Goal: Find specific page/section

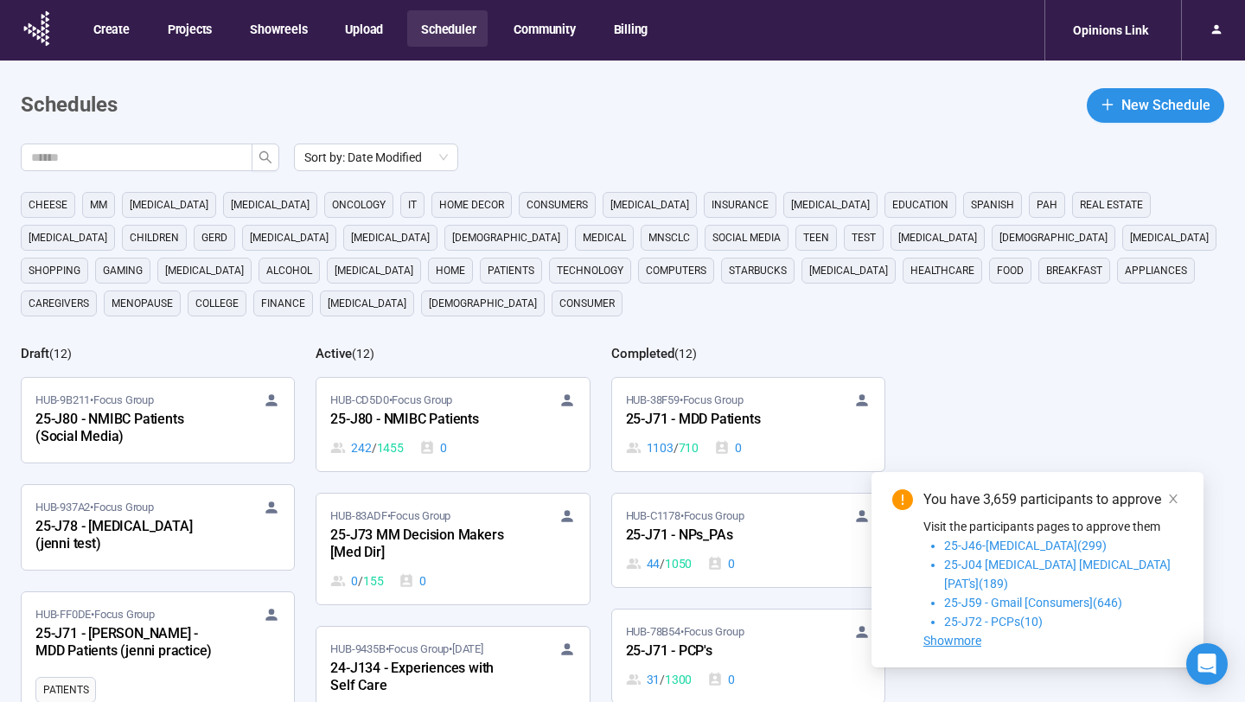
click at [1000, 401] on div "Sort by: Date Modified cheese MM [MEDICAL_DATA] [MEDICAL_DATA] oncology it home…" at bounding box center [633, 511] width 1224 height 735
click at [1179, 505] on icon "close" at bounding box center [1173, 499] width 12 height 12
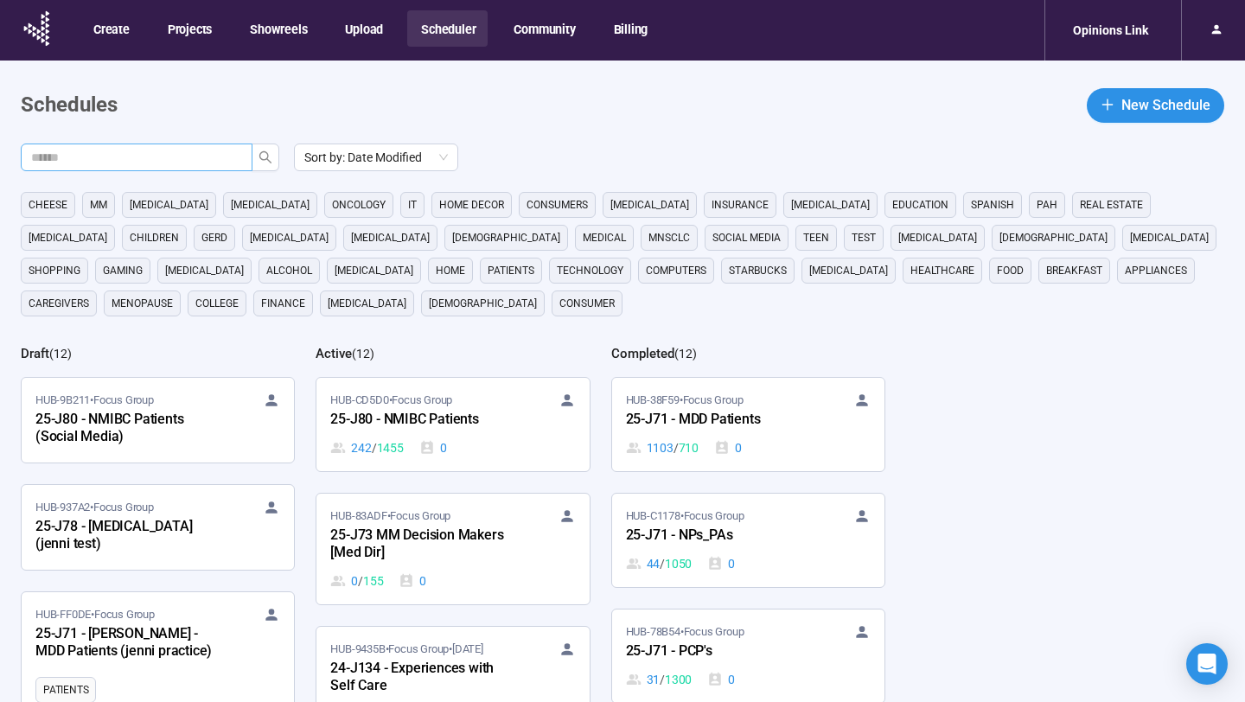
click at [214, 159] on input "text" at bounding box center [129, 157] width 197 height 19
type input "**"
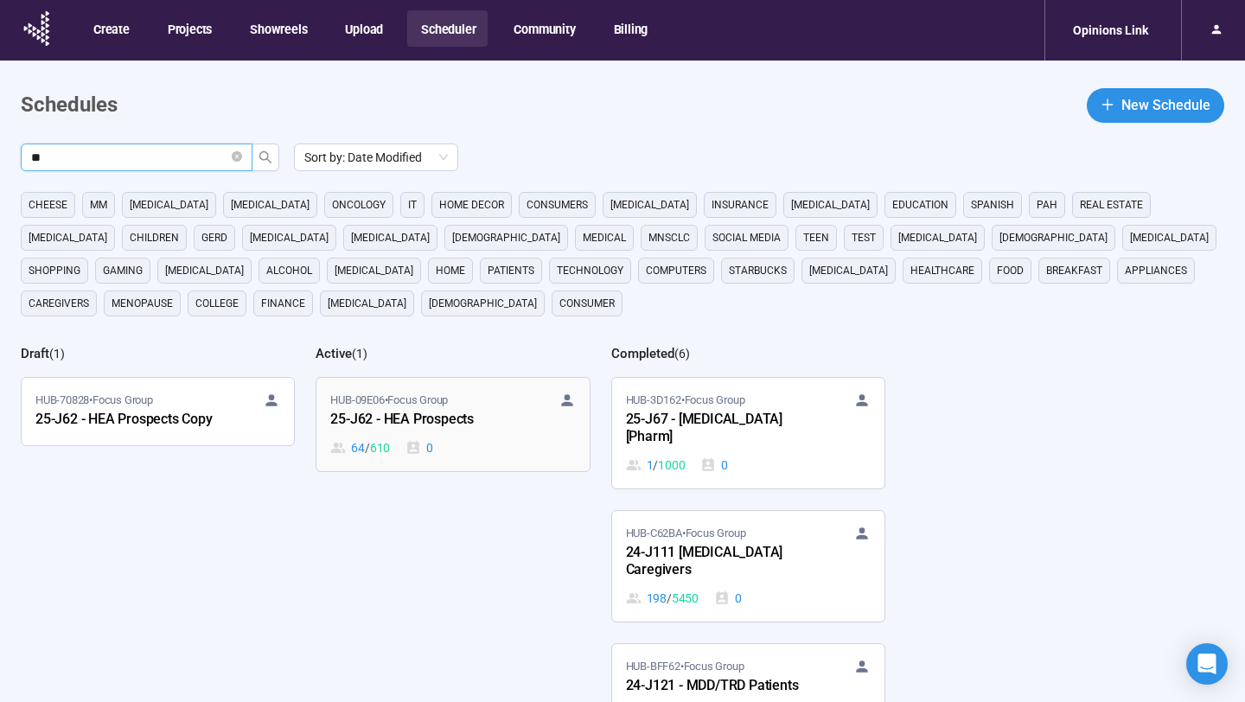
click at [439, 411] on div "25-J62 - HEA Prospects" at bounding box center [425, 420] width 190 height 22
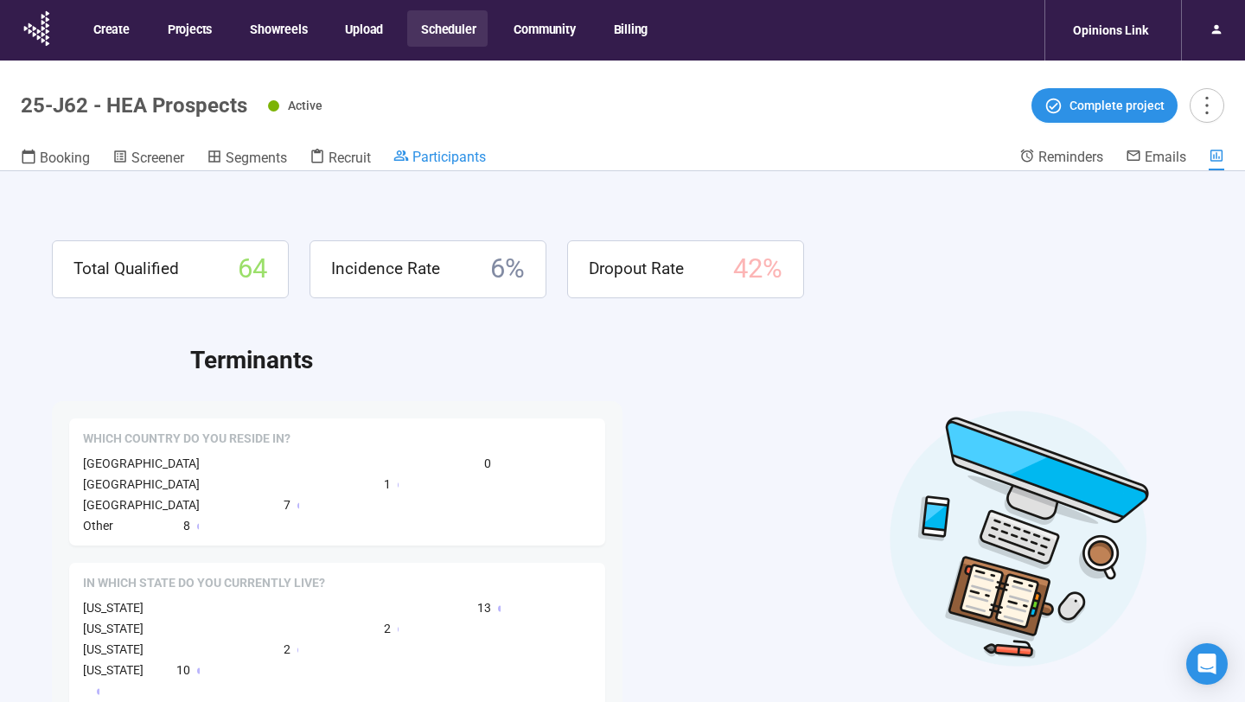
click at [470, 157] on span "Participants" at bounding box center [449, 157] width 74 height 16
